Goal: Transaction & Acquisition: Download file/media

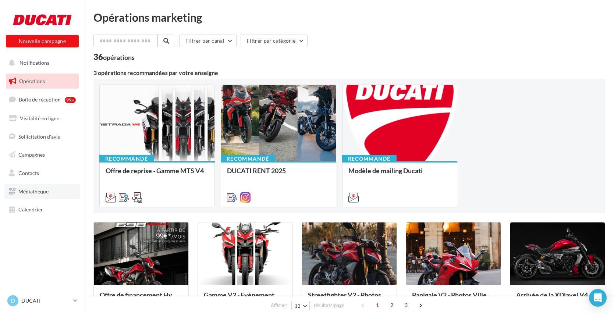
click at [36, 197] on link "Médiathèque" at bounding box center [42, 191] width 76 height 15
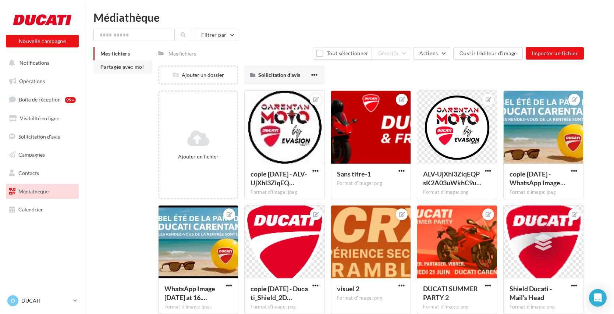
click at [118, 72] on li "Partagés avec moi" at bounding box center [122, 66] width 59 height 13
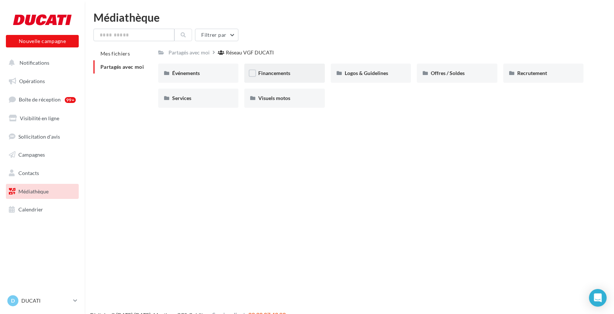
click at [290, 79] on div "Financements" at bounding box center [284, 73] width 81 height 19
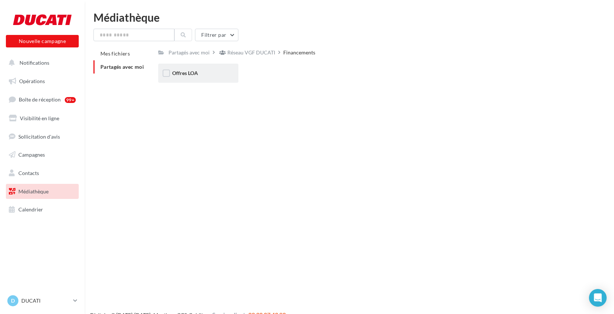
click at [188, 69] on div "Offres LOA" at bounding box center [198, 73] width 81 height 19
click at [281, 79] on div "Septembre 2025" at bounding box center [284, 73] width 81 height 19
click at [295, 67] on div "Story" at bounding box center [284, 73] width 81 height 19
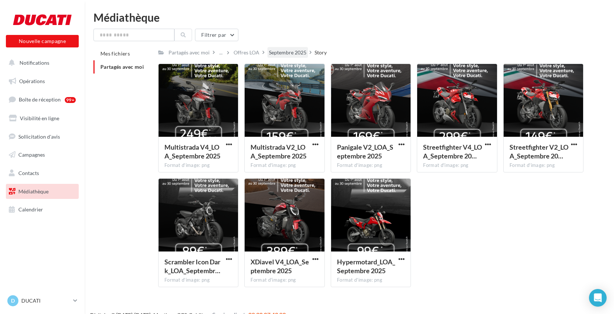
click at [277, 55] on div "Septembre 2025" at bounding box center [288, 52] width 38 height 7
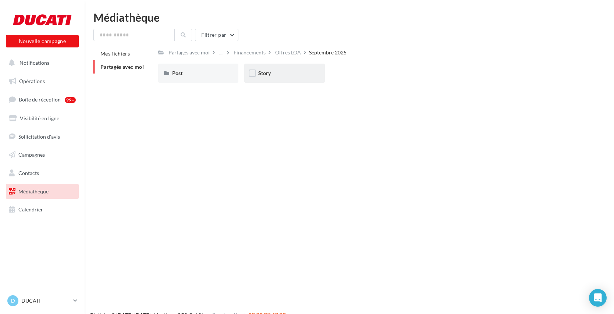
click at [258, 70] on div "Story" at bounding box center [284, 73] width 53 height 7
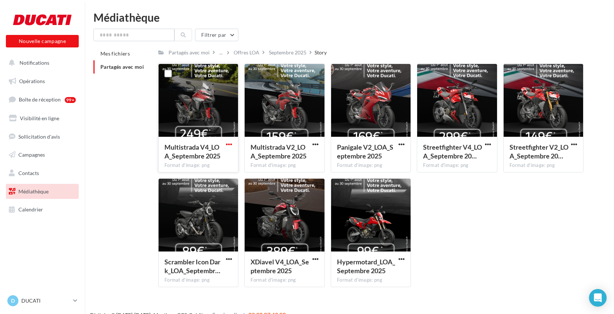
click at [226, 144] on span "button" at bounding box center [229, 144] width 6 height 6
click at [194, 164] on button "Télécharger" at bounding box center [197, 158] width 74 height 19
click at [487, 199] on div "Multistrada V4_LOA_Septembre 2025 Format d'image: png Multistrada V4_LOA_Septem…" at bounding box center [374, 179] width 432 height 230
click at [485, 142] on span "button" at bounding box center [488, 144] width 6 height 6
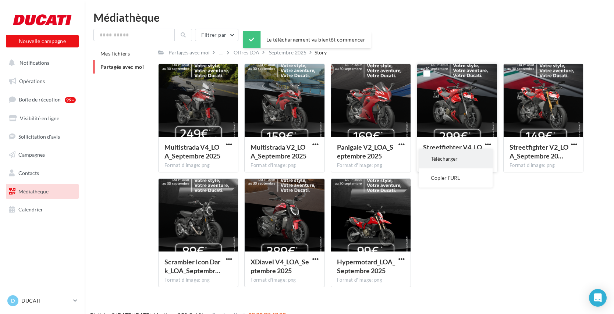
click at [451, 162] on button "Télécharger" at bounding box center [456, 158] width 74 height 19
click at [313, 256] on span "button" at bounding box center [315, 259] width 6 height 6
click at [283, 279] on button "Télécharger" at bounding box center [283, 273] width 74 height 19
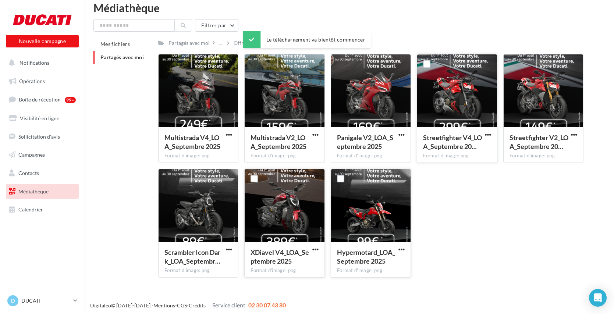
scroll to position [12, 0]
